Goal: Information Seeking & Learning: Learn about a topic

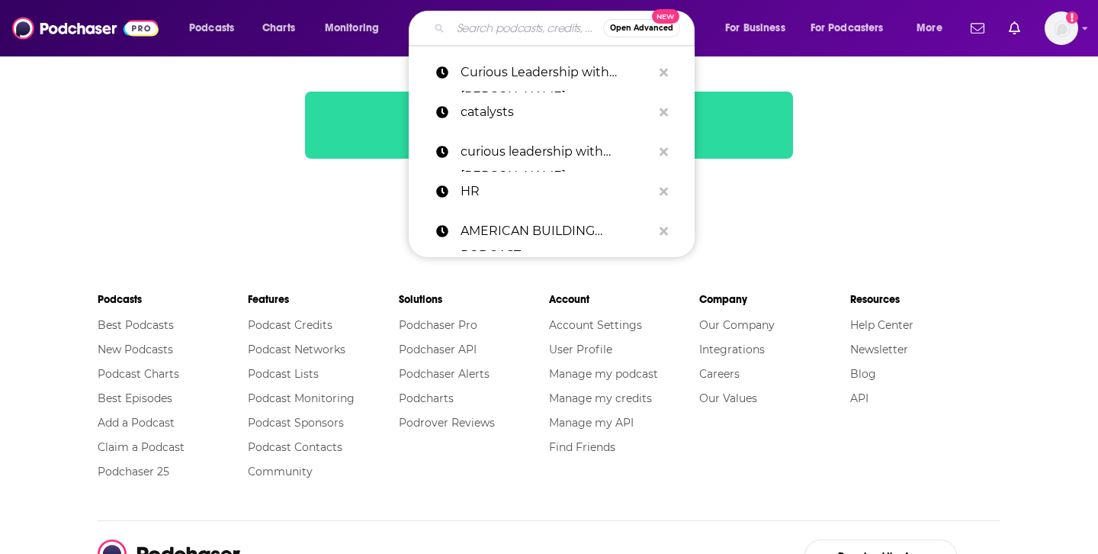
click at [504, 31] on input "Search podcasts, credits, & more..." at bounding box center [527, 28] width 153 height 24
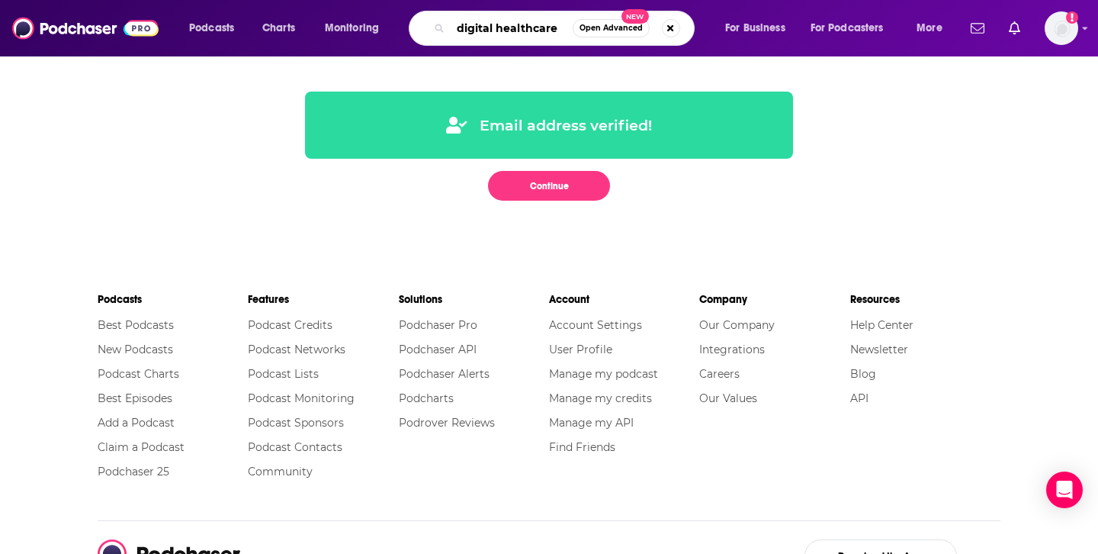
type input "digital healthcare"
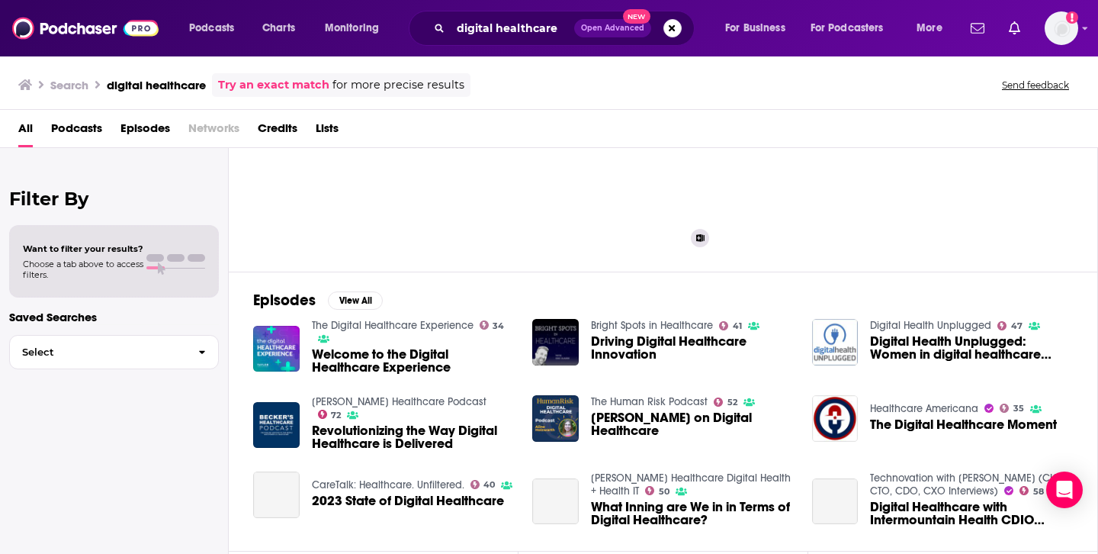
scroll to position [95, 0]
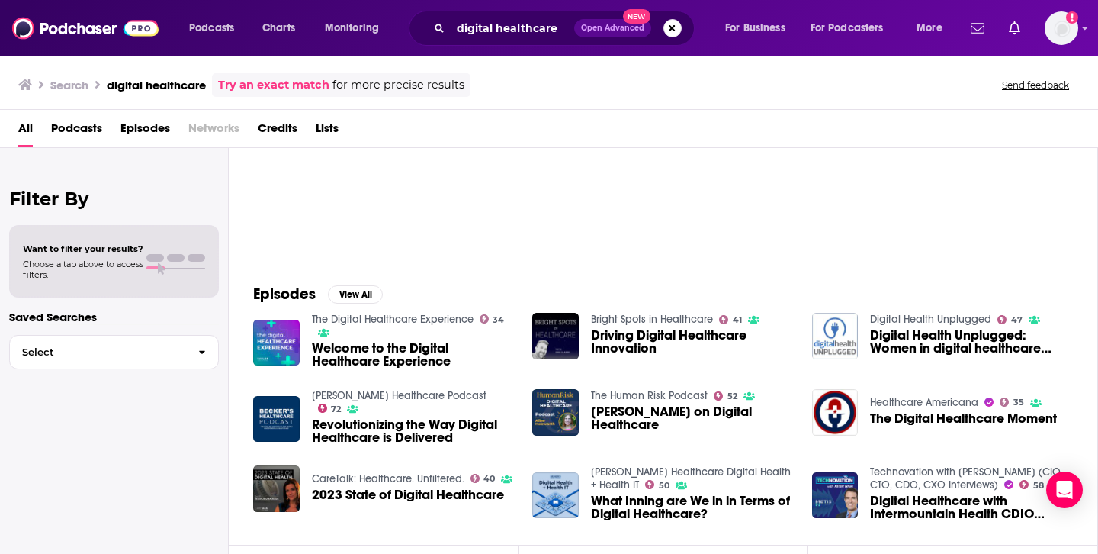
click at [374, 418] on span "Revolutionizing the Way Digital Healthcare is Delivered" at bounding box center [413, 431] width 203 height 26
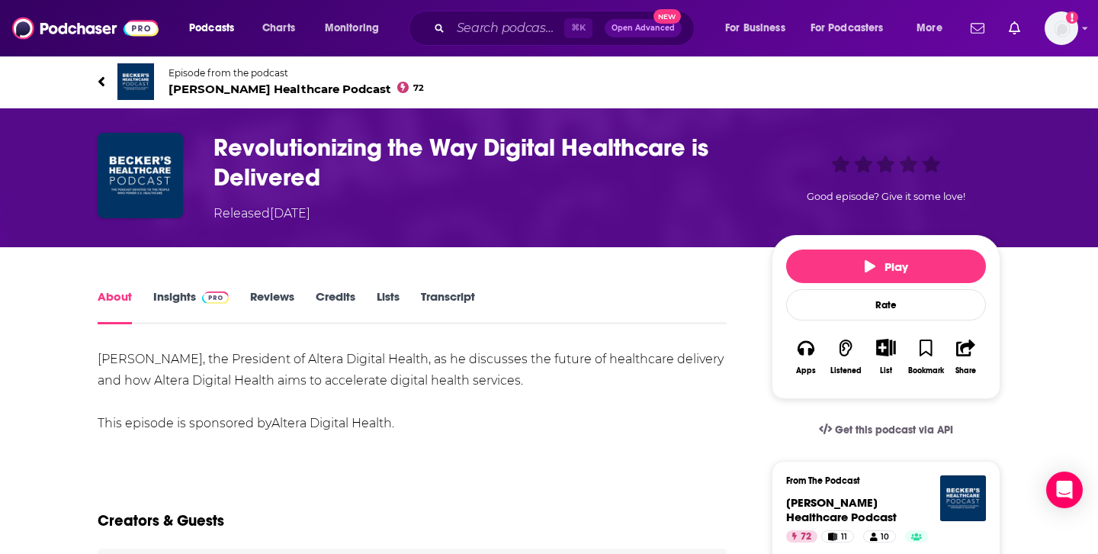
click at [98, 78] on icon at bounding box center [102, 81] width 8 height 15
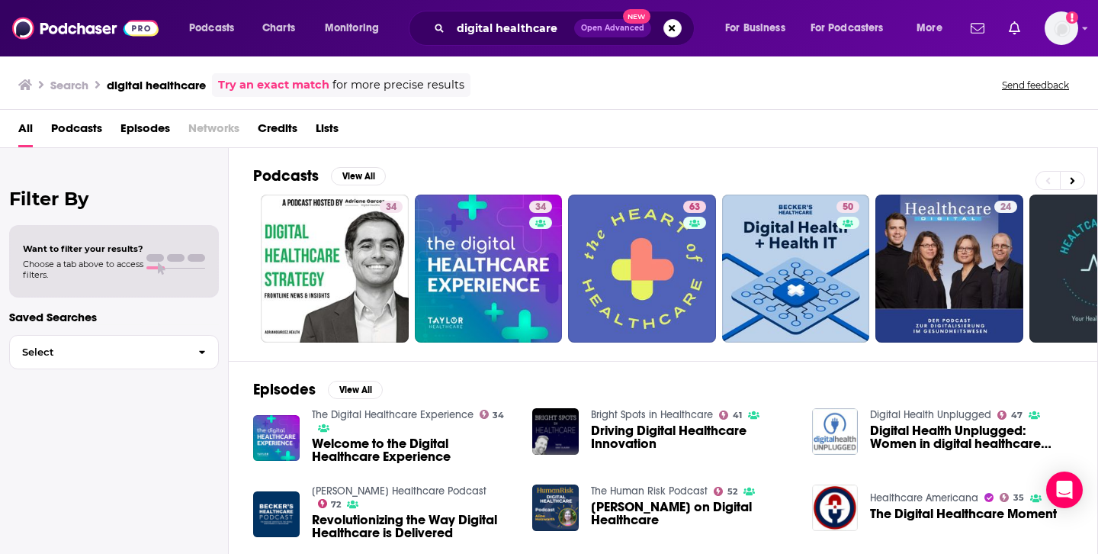
click at [141, 236] on div "Want to filter your results? Choose a tab above to access filters." at bounding box center [114, 261] width 210 height 72
click at [72, 190] on h2 "Filter By" at bounding box center [114, 199] width 210 height 22
click at [102, 352] on span "Select" at bounding box center [98, 352] width 176 height 10
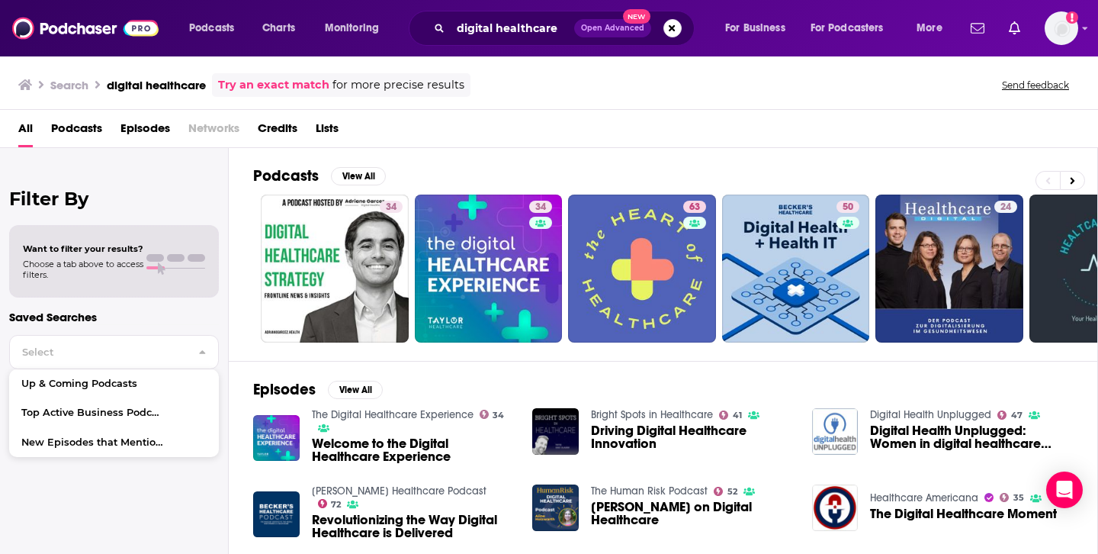
click at [154, 213] on div "Filter By Want to filter your results? Choose a tab above to access filters. Sa…" at bounding box center [114, 425] width 229 height 554
click at [92, 129] on span "Podcasts" at bounding box center [76, 131] width 51 height 31
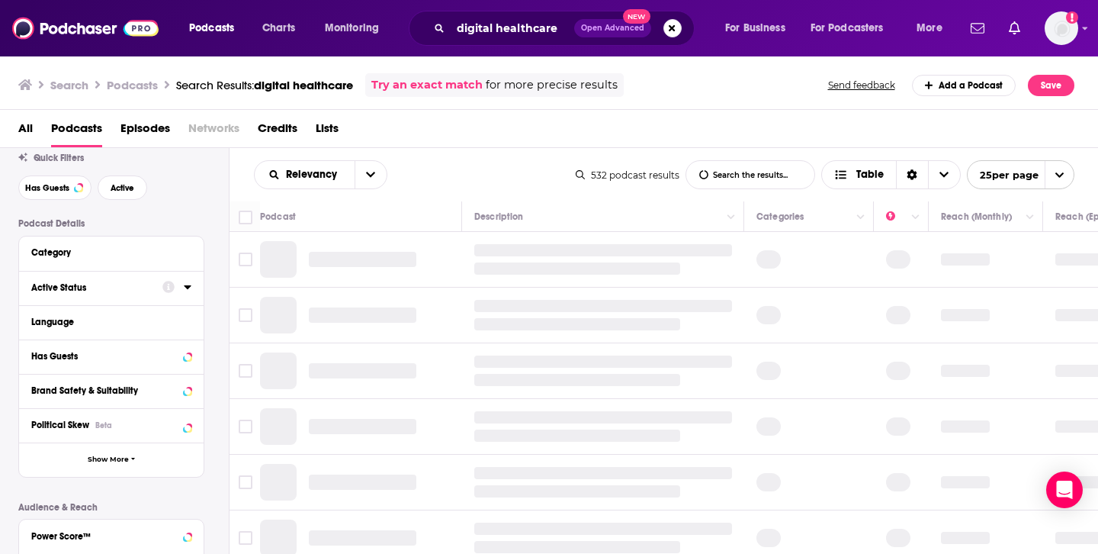
scroll to position [52, 0]
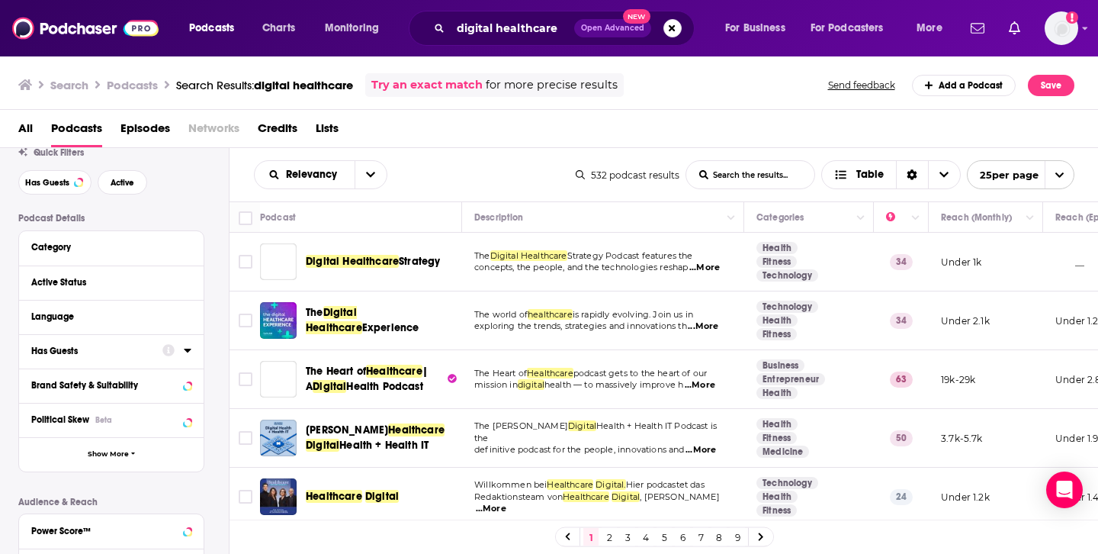
click at [100, 353] on div "Has Guests" at bounding box center [91, 350] width 121 height 11
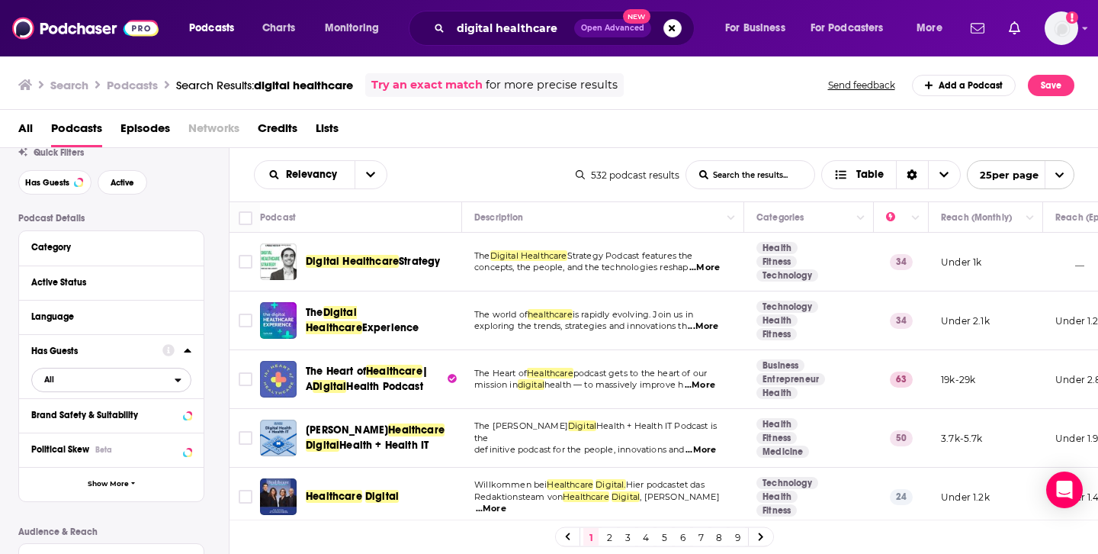
click at [146, 383] on span "All" at bounding box center [103, 379] width 143 height 20
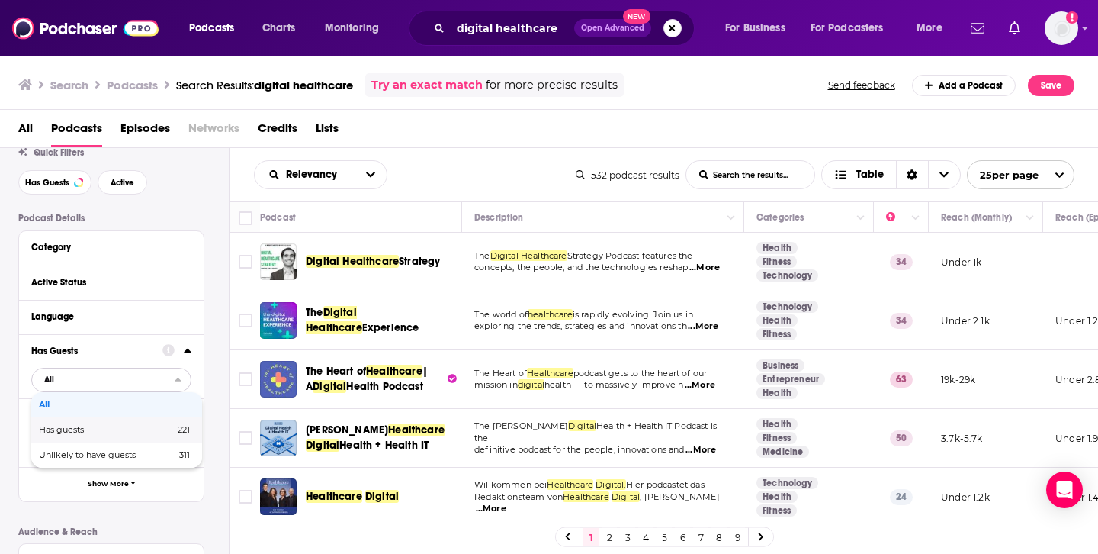
click at [134, 430] on span "221" at bounding box center [159, 429] width 61 height 8
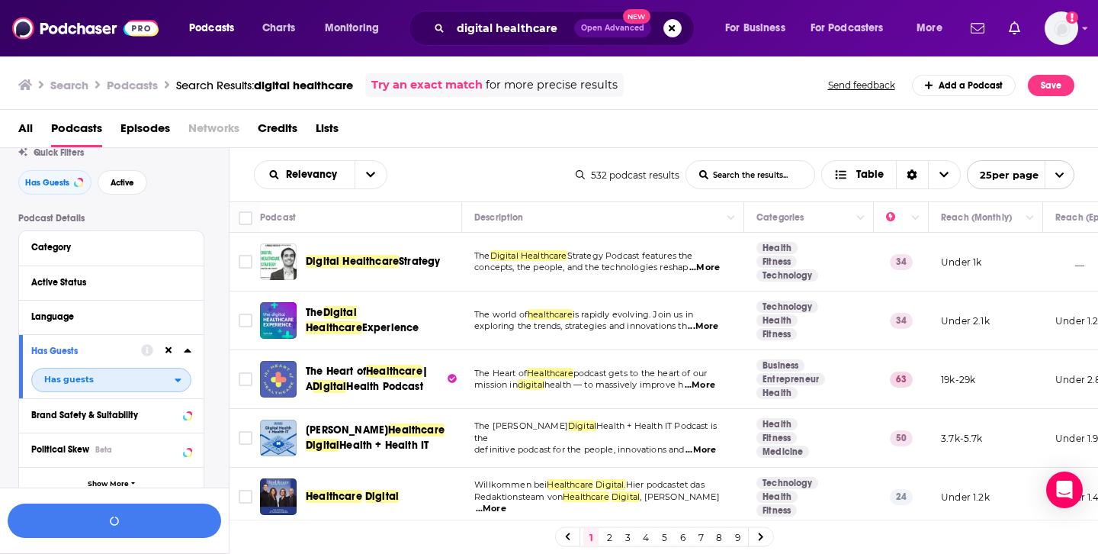
scroll to position [89, 0]
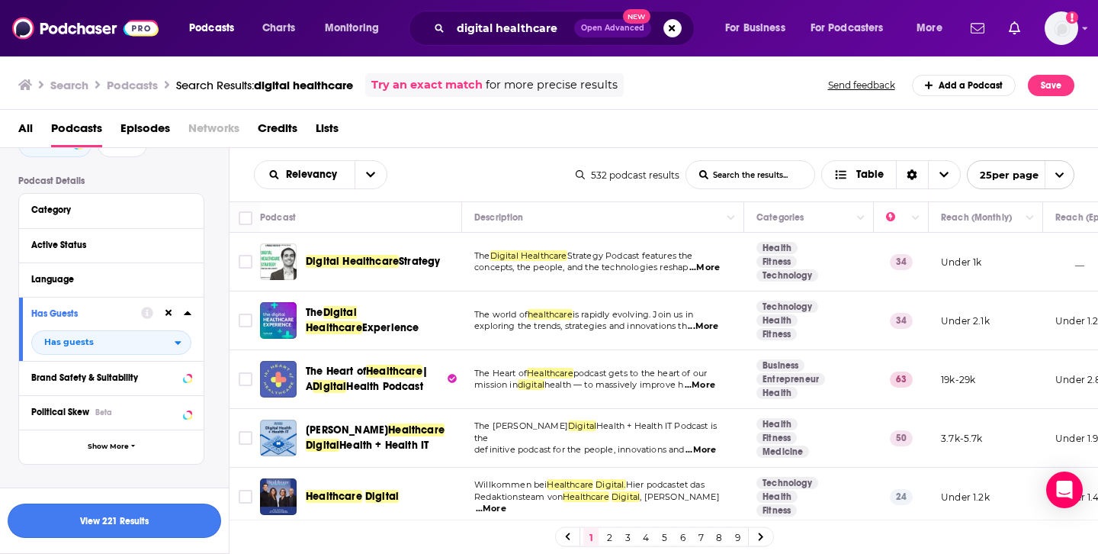
click at [114, 517] on button "View 221 Results" at bounding box center [115, 520] width 214 height 34
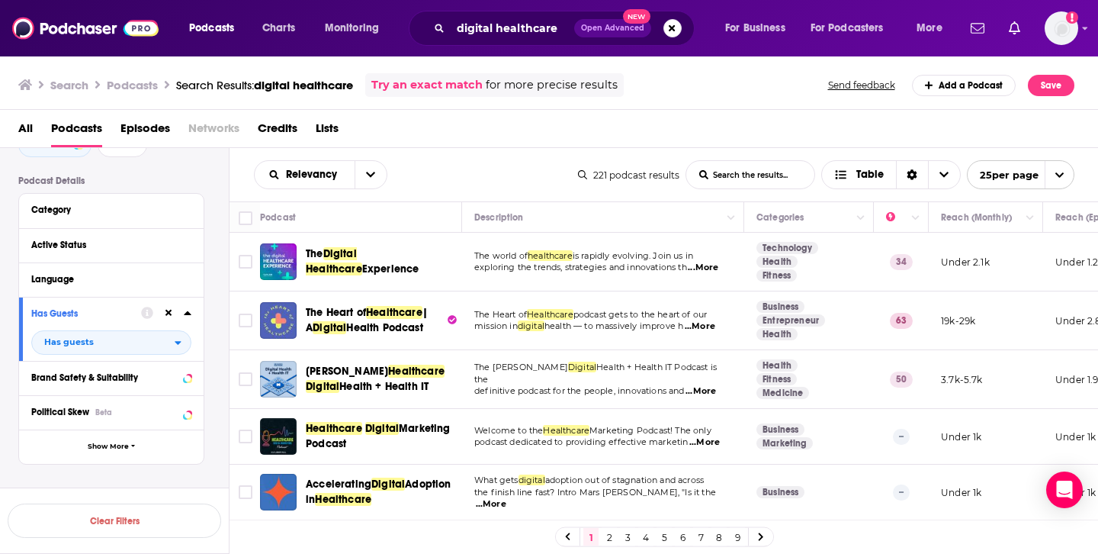
click at [715, 326] on span "...More" at bounding box center [700, 326] width 31 height 12
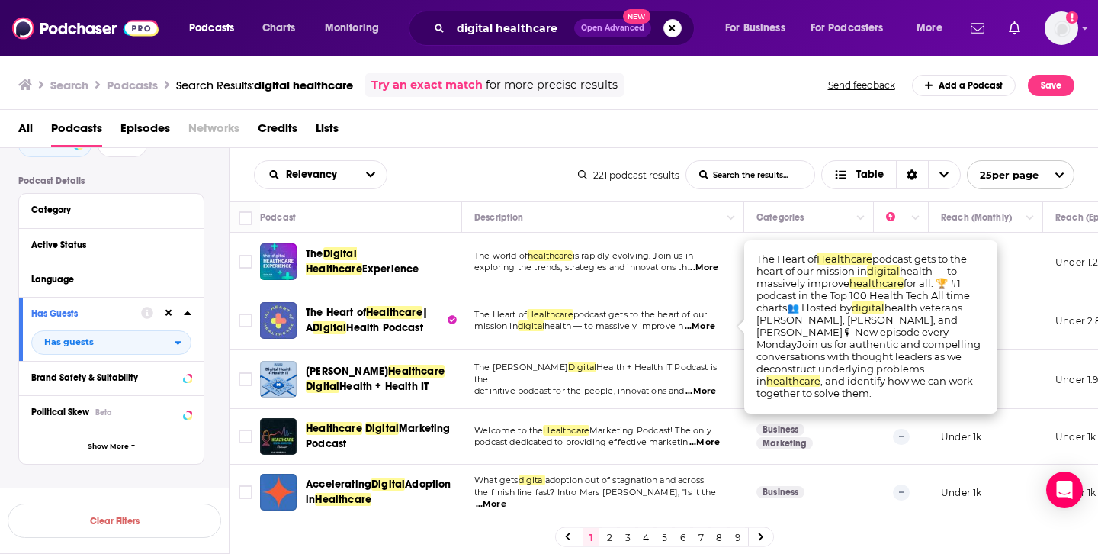
click at [655, 351] on td "The [PERSON_NAME] Digital Health + Health IT Podcast is the definitive podcast …" at bounding box center [603, 379] width 282 height 59
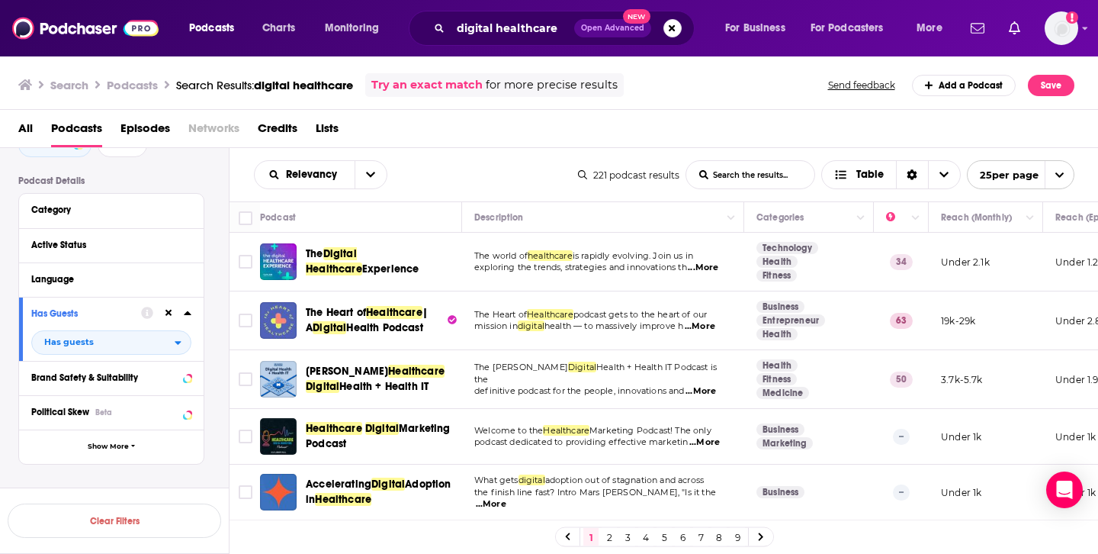
scroll to position [79, 0]
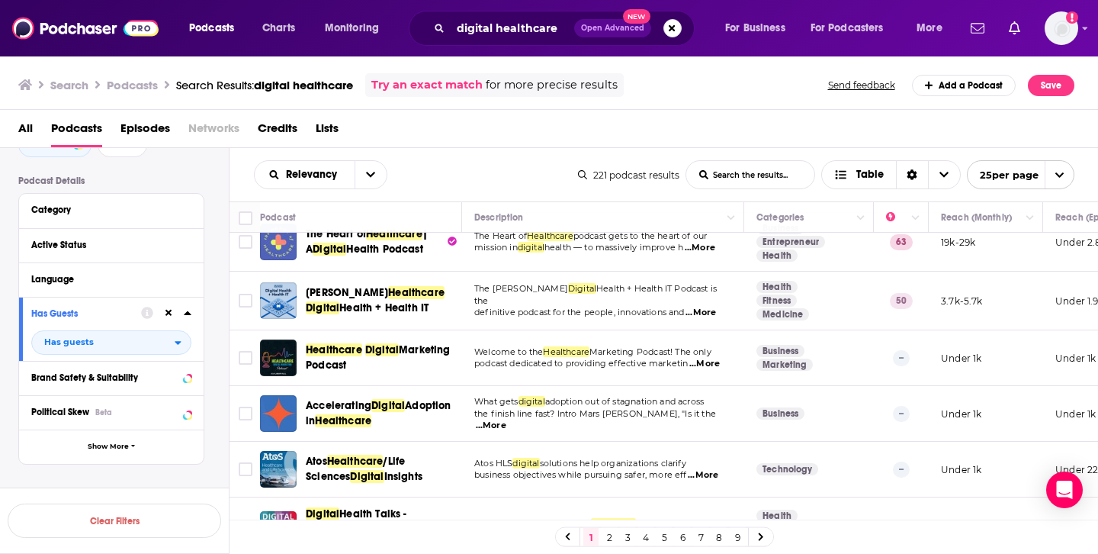
click at [705, 307] on span "...More" at bounding box center [701, 313] width 31 height 12
drag, startPoint x: 332, startPoint y: 317, endPoint x: 500, endPoint y: 24, distance: 338.1
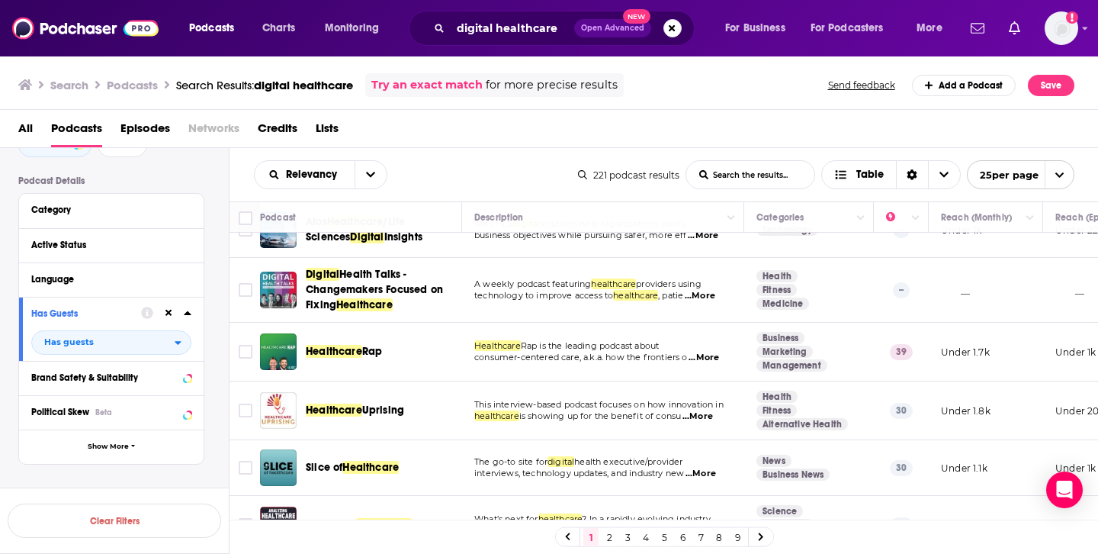
scroll to position [0, 0]
